Goal: Transaction & Acquisition: Purchase product/service

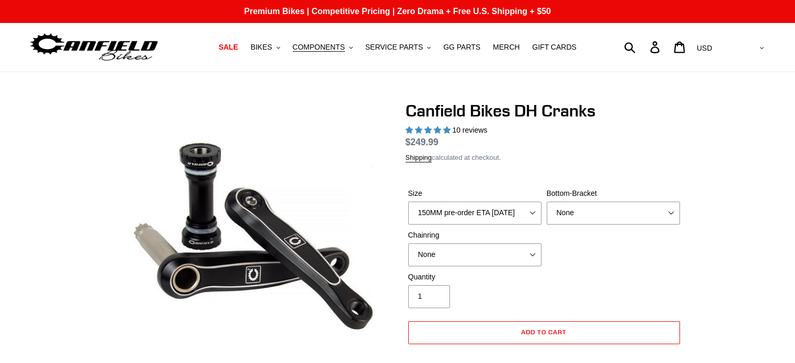
select select "highest-rating"
click at [572, 212] on select "None BSA Threaded 83mm" at bounding box center [613, 213] width 133 height 23
click at [547, 214] on select "None BSA Threaded 83mm" at bounding box center [613, 213] width 133 height 23
click at [604, 221] on select "None BSA Threaded 83mm" at bounding box center [613, 213] width 133 height 23
click at [547, 214] on select "None BSA Threaded 83mm" at bounding box center [613, 213] width 133 height 23
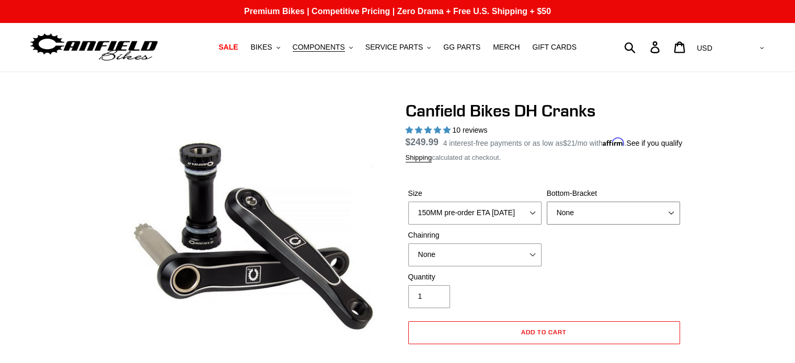
click at [600, 225] on select "None BSA Threaded 83mm" at bounding box center [613, 213] width 133 height 23
select select "BSA Threaded 83mm"
click at [547, 214] on select "None BSA Threaded 83mm" at bounding box center [613, 213] width 133 height 23
